Goal: Check status: Check status

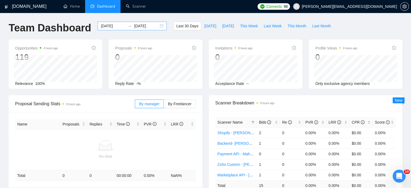
click at [157, 27] on div "[DATE] [DATE]" at bounding box center [132, 26] width 69 height 9
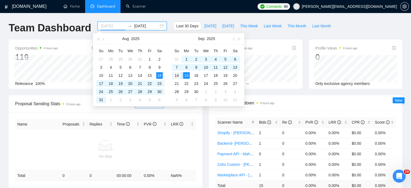
type input "[DATE]"
click at [179, 77] on div "14" at bounding box center [176, 75] width 6 height 6
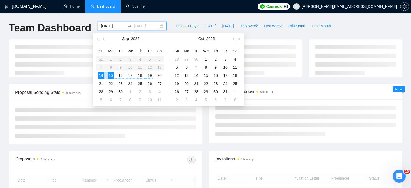
type input "[DATE]"
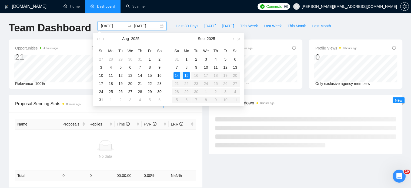
click at [111, 28] on input "[DATE]" at bounding box center [113, 26] width 25 height 6
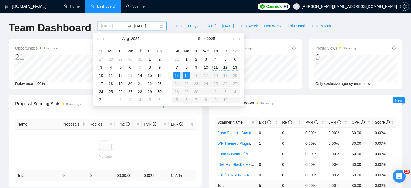
drag, startPoint x: 215, startPoint y: 68, endPoint x: 198, endPoint y: 72, distance: 17.9
click at [215, 68] on div "11" at bounding box center [215, 67] width 6 height 6
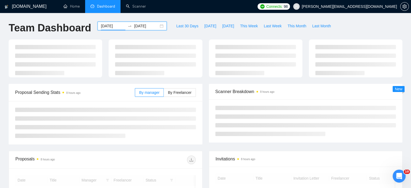
type input "[DATE]"
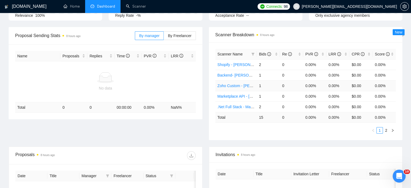
scroll to position [81, 0]
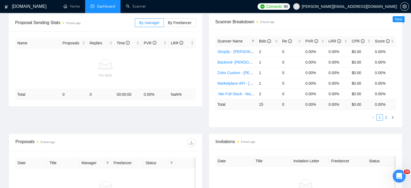
click at [386, 116] on link "2" at bounding box center [386, 117] width 6 height 6
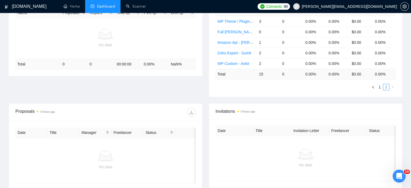
scroll to position [0, 0]
